Goal: Check status: Check status

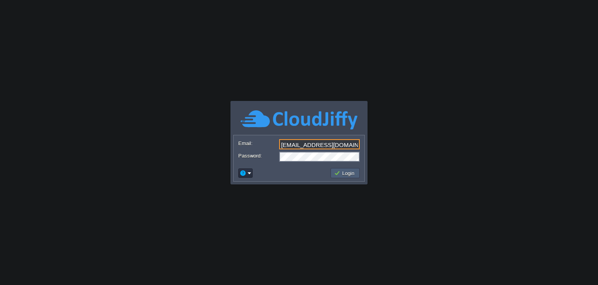
type input "[EMAIL_ADDRESS][DOMAIN_NAME]"
click at [344, 175] on button "Login" at bounding box center [345, 172] width 23 height 7
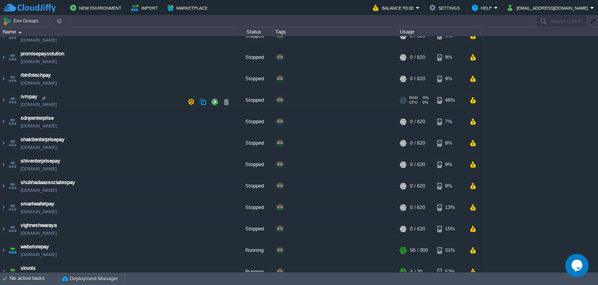
scroll to position [148, 0]
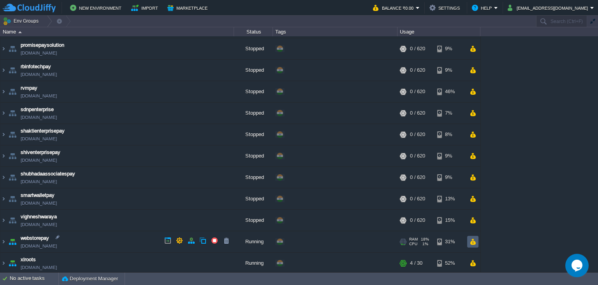
click at [474, 240] on button "button" at bounding box center [473, 241] width 7 height 7
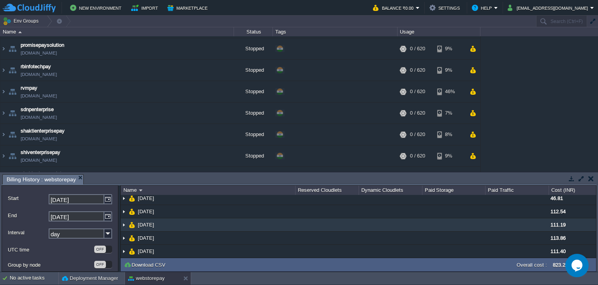
scroll to position [0, 0]
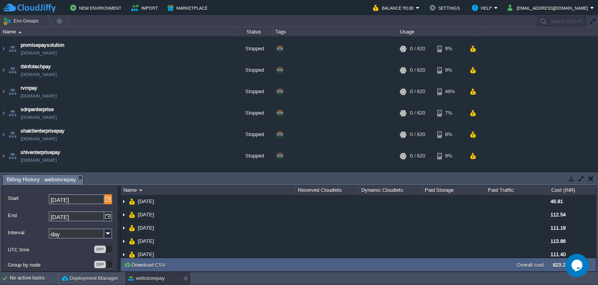
click at [107, 199] on img at bounding box center [108, 199] width 8 height 10
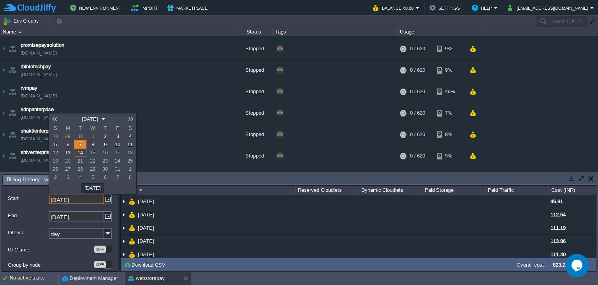
click at [92, 135] on span "1" at bounding box center [92, 136] width 3 height 6
type input "01-10-2025"
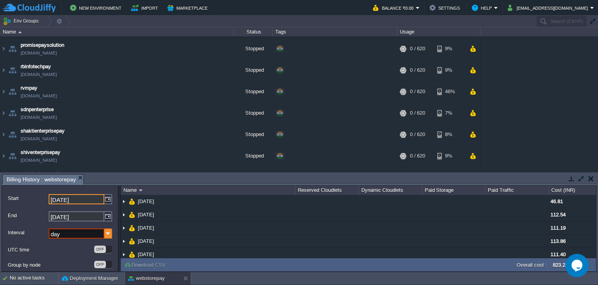
click at [107, 235] on img at bounding box center [108, 233] width 8 height 10
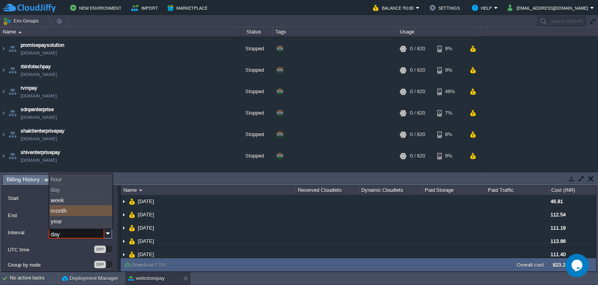
click at [105, 213] on div "month" at bounding box center [80, 210] width 63 height 11
type input "month"
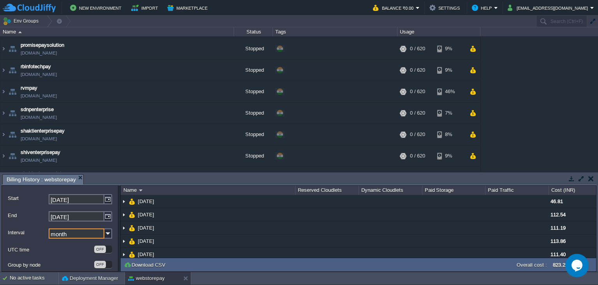
scroll to position [17, 0]
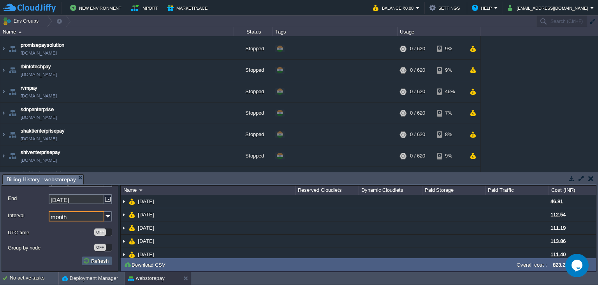
click at [93, 260] on button "Refresh" at bounding box center [97, 260] width 28 height 7
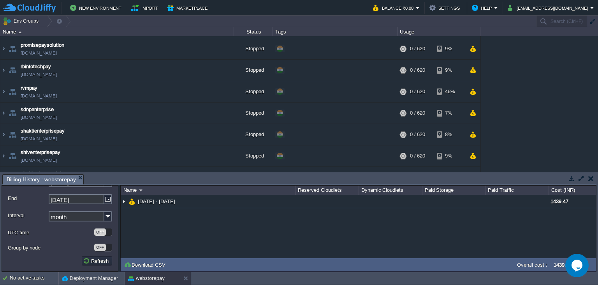
scroll to position [0, 0]
click at [108, 199] on img at bounding box center [108, 199] width 8 height 10
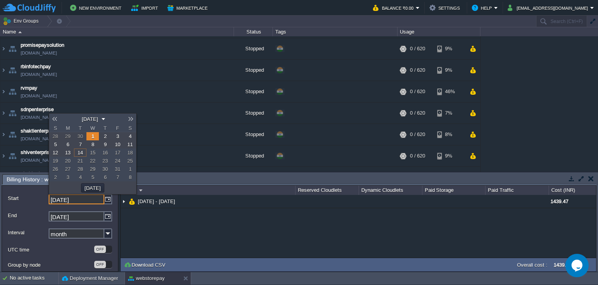
click at [53, 119] on link at bounding box center [54, 119] width 11 height 6
click at [65, 136] on link "1" at bounding box center [68, 136] width 12 height 8
type input "01-09-2025"
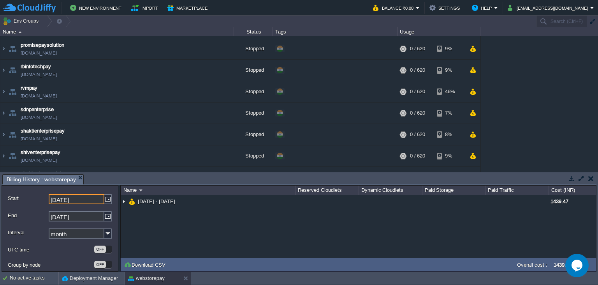
click at [72, 251] on label "UTC time" at bounding box center [51, 249] width 86 height 8
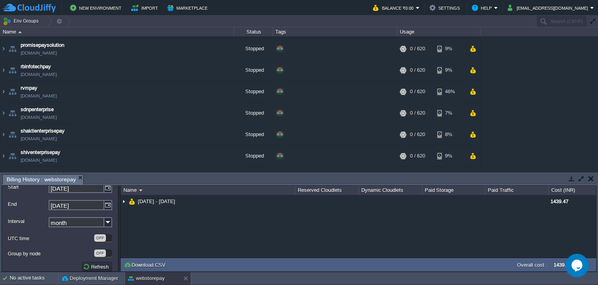
scroll to position [17, 0]
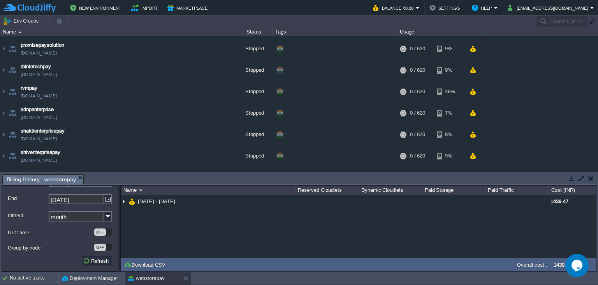
drag, startPoint x: 105, startPoint y: 268, endPoint x: 103, endPoint y: 263, distance: 5.9
click at [105, 268] on form "Start 01-09-2025 End 14-10-2025 Interval month UTC time OFF Group by node OFF R…" at bounding box center [60, 228] width 117 height 86
click at [102, 261] on button "Refresh" at bounding box center [97, 260] width 28 height 7
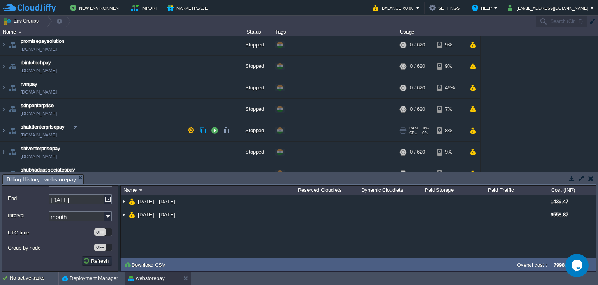
scroll to position [142, 0]
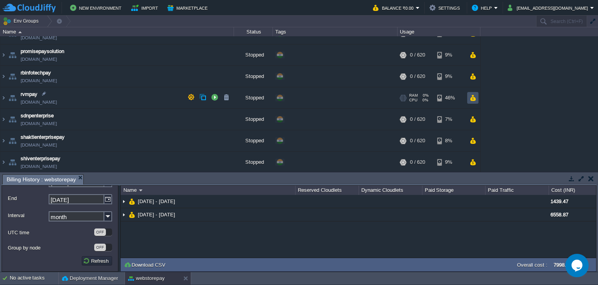
click at [471, 98] on button "button" at bounding box center [473, 97] width 7 height 7
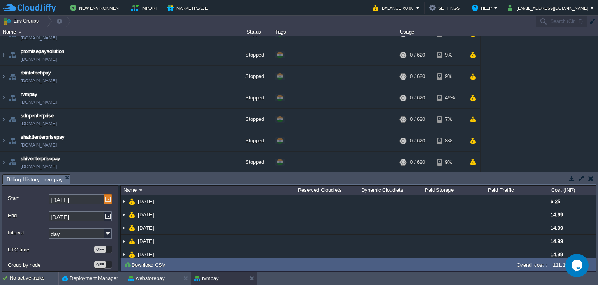
click at [109, 200] on img at bounding box center [108, 199] width 8 height 10
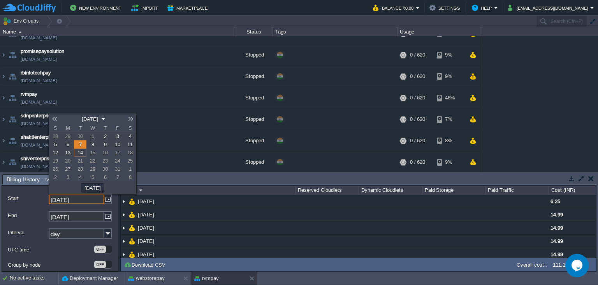
click at [54, 117] on link at bounding box center [54, 119] width 11 height 6
click at [63, 134] on link "1" at bounding box center [68, 136] width 12 height 8
type input "01-09-2025"
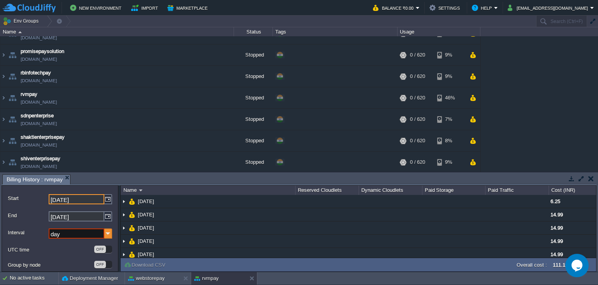
click at [107, 233] on img at bounding box center [108, 233] width 8 height 10
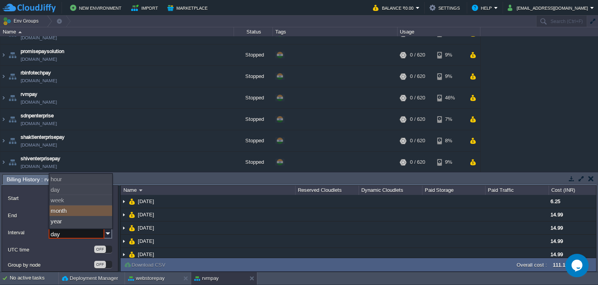
click at [83, 214] on div "month" at bounding box center [80, 210] width 63 height 11
type input "month"
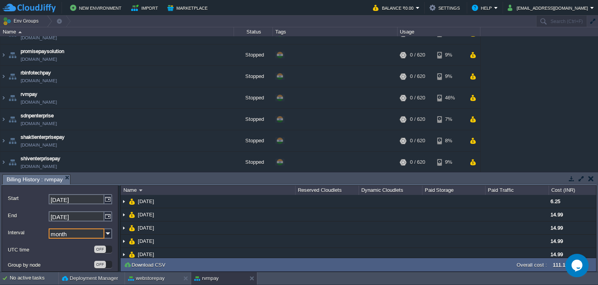
click at [72, 247] on label "UTC time" at bounding box center [51, 249] width 86 height 8
click at [90, 261] on button "Refresh" at bounding box center [97, 260] width 28 height 7
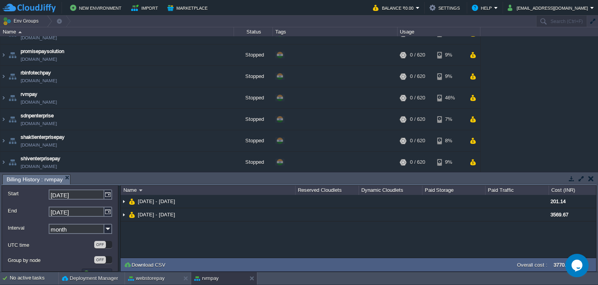
scroll to position [0, 0]
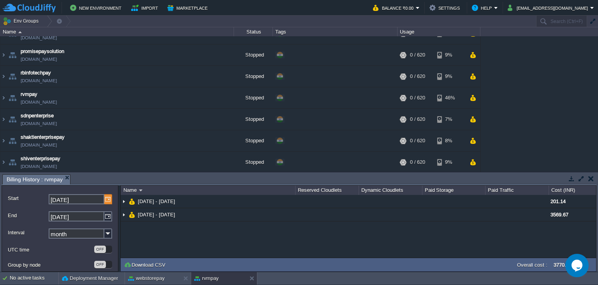
click at [108, 201] on img at bounding box center [108, 199] width 8 height 10
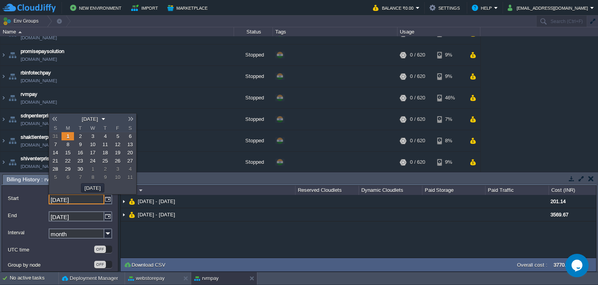
click at [90, 144] on span "10" at bounding box center [92, 144] width 5 height 6
type input "10-09-2025"
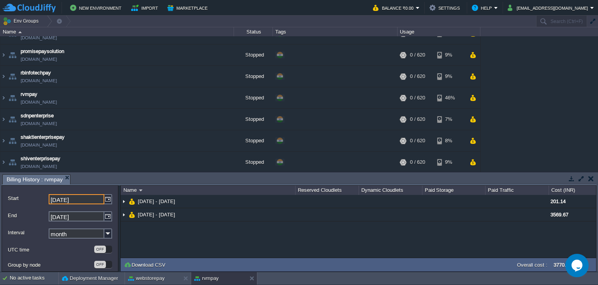
click at [66, 252] on label "UTC time" at bounding box center [51, 249] width 86 height 8
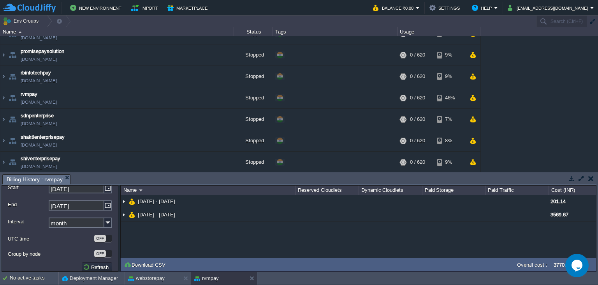
scroll to position [17, 0]
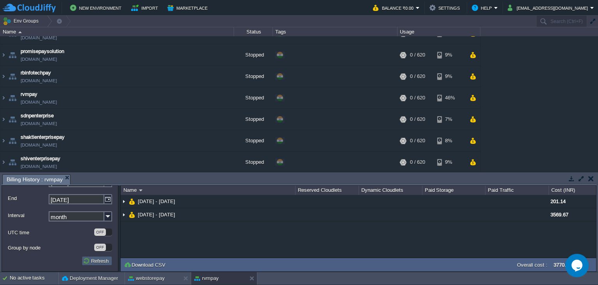
click at [90, 257] on td "Refresh" at bounding box center [97, 260] width 30 height 9
click at [250, 278] on button at bounding box center [254, 278] width 8 height 8
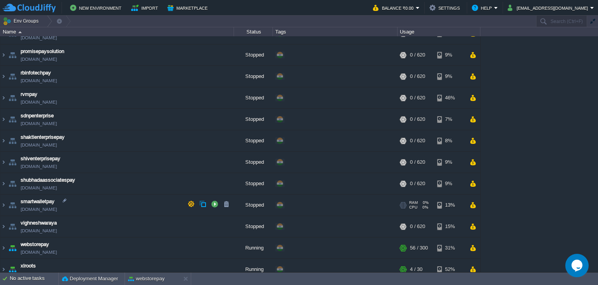
scroll to position [0, 0]
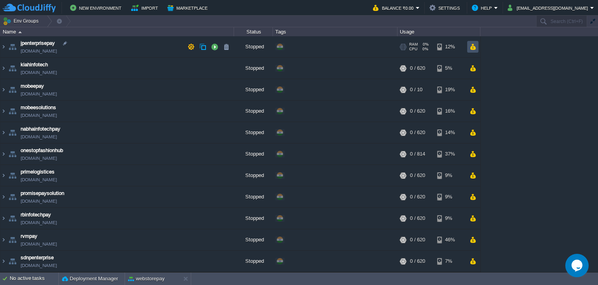
click at [475, 47] on button "button" at bounding box center [473, 46] width 7 height 7
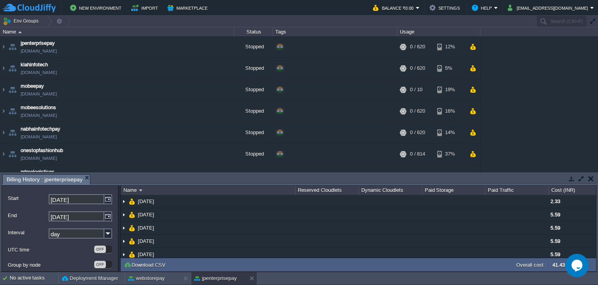
click at [105, 200] on img at bounding box center [108, 199] width 8 height 10
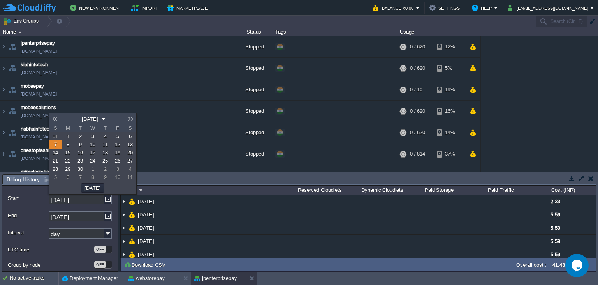
click at [55, 121] on link at bounding box center [54, 119] width 11 height 6
click at [69, 139] on span "1" at bounding box center [68, 136] width 3 height 6
type input "01-09-2025"
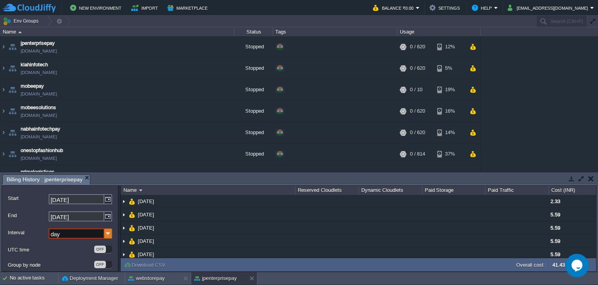
click at [109, 235] on img at bounding box center [108, 233] width 8 height 10
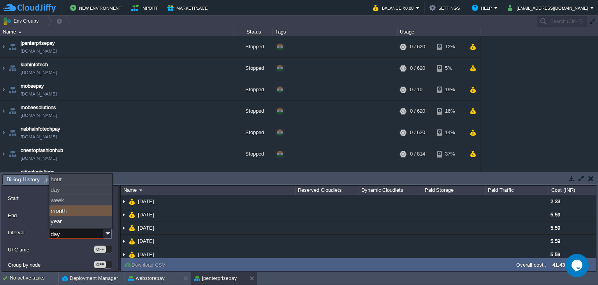
click at [86, 211] on div "month" at bounding box center [80, 210] width 63 height 11
type input "month"
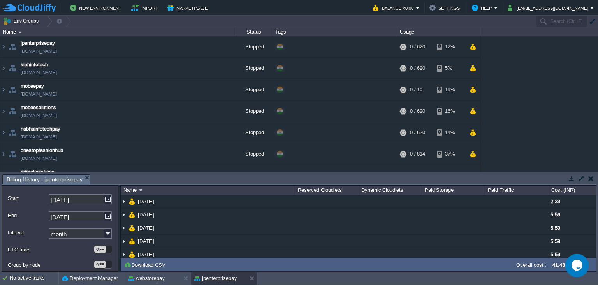
click at [72, 257] on form "Start 01-09-2025 End 14-10-2025 Interval month UTC time OFF Group by node OFF R…" at bounding box center [60, 228] width 117 height 86
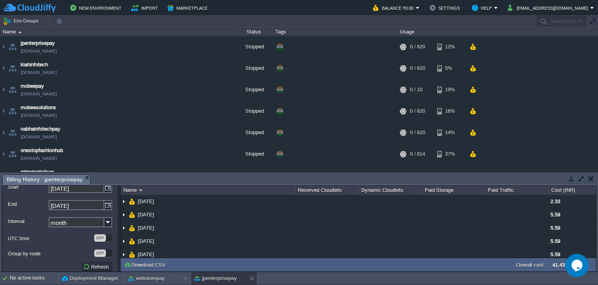
scroll to position [17, 0]
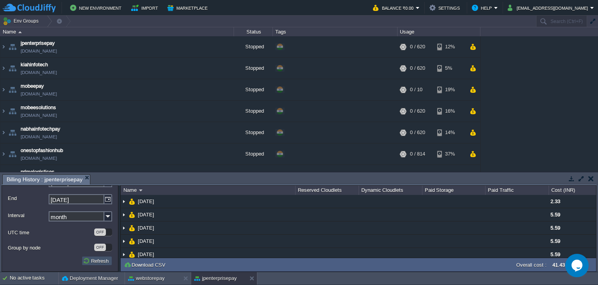
click at [92, 263] on button "Refresh" at bounding box center [97, 260] width 28 height 7
click at [252, 277] on button at bounding box center [254, 278] width 8 height 8
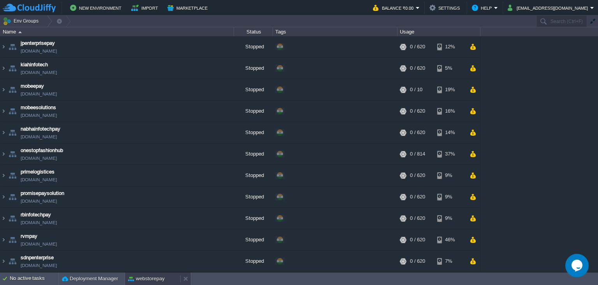
click at [155, 282] on div "webstorepay" at bounding box center [152, 278] width 55 height 12
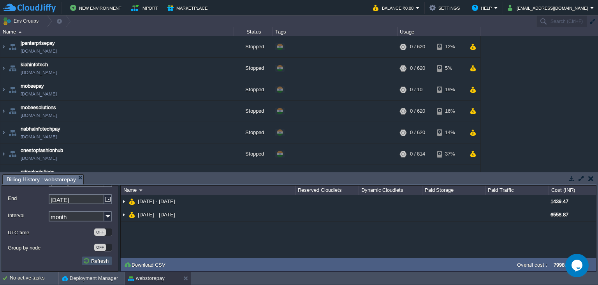
click at [100, 260] on button "Refresh" at bounding box center [97, 260] width 28 height 7
